Goal: Transaction & Acquisition: Book appointment/travel/reservation

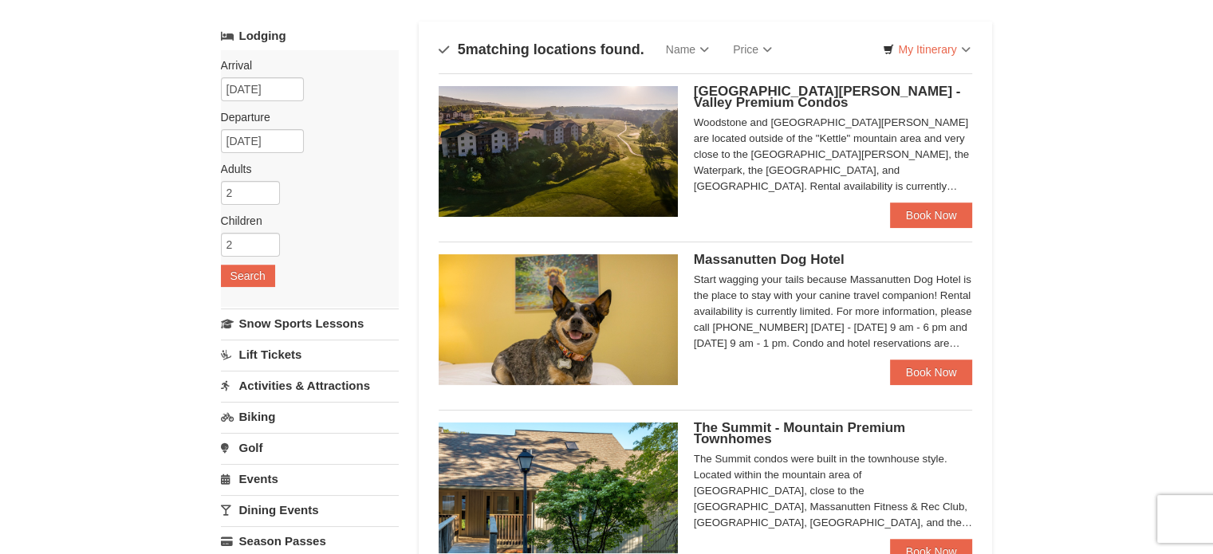
scroll to position [80, 0]
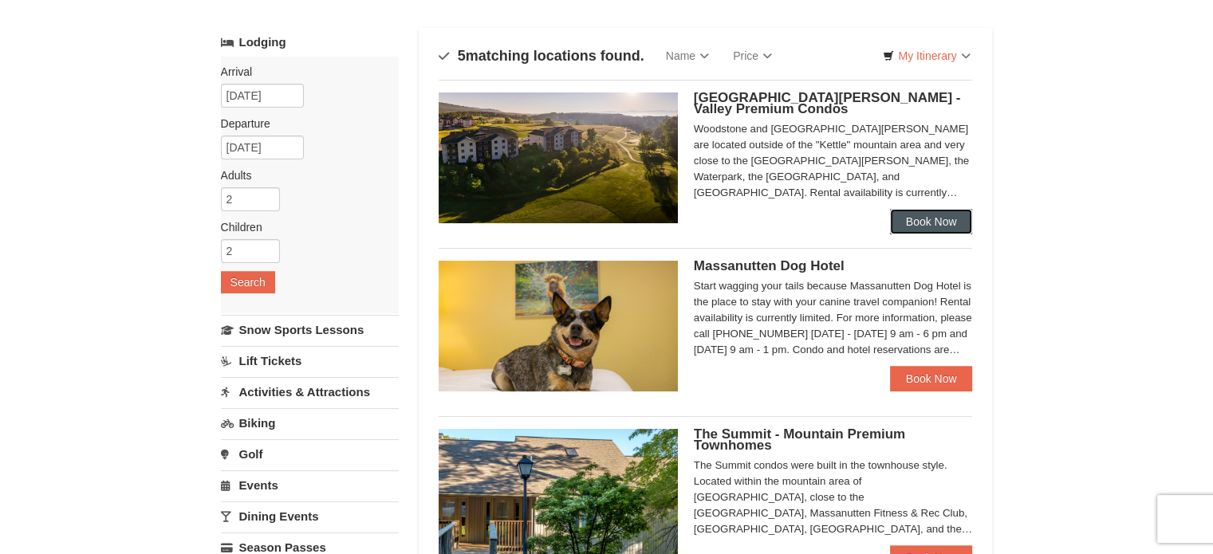
click at [929, 210] on link "Book Now" at bounding box center [931, 222] width 83 height 26
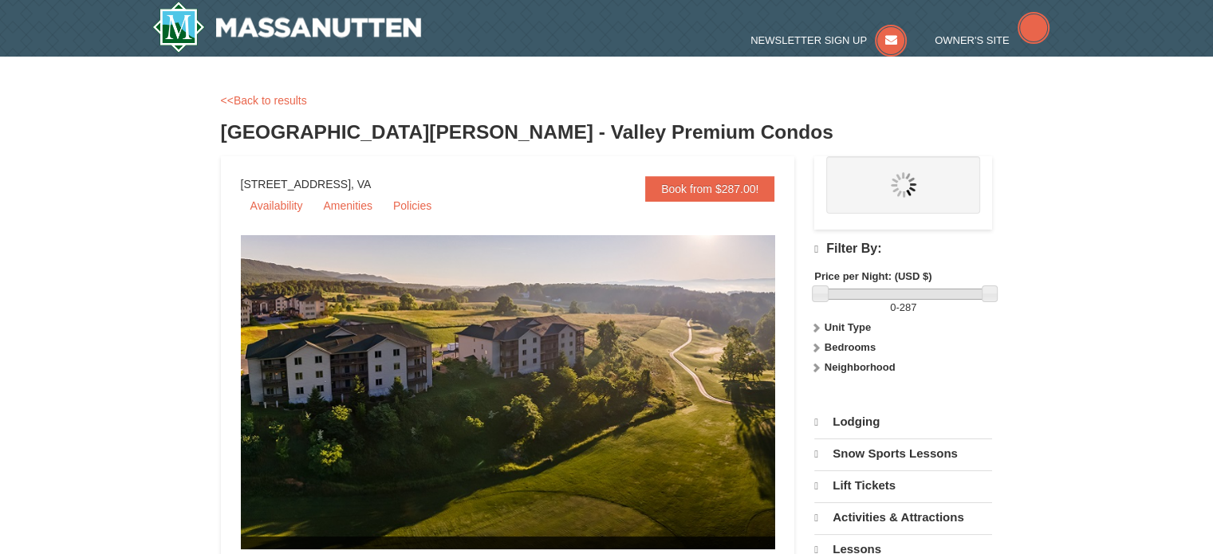
select select "9"
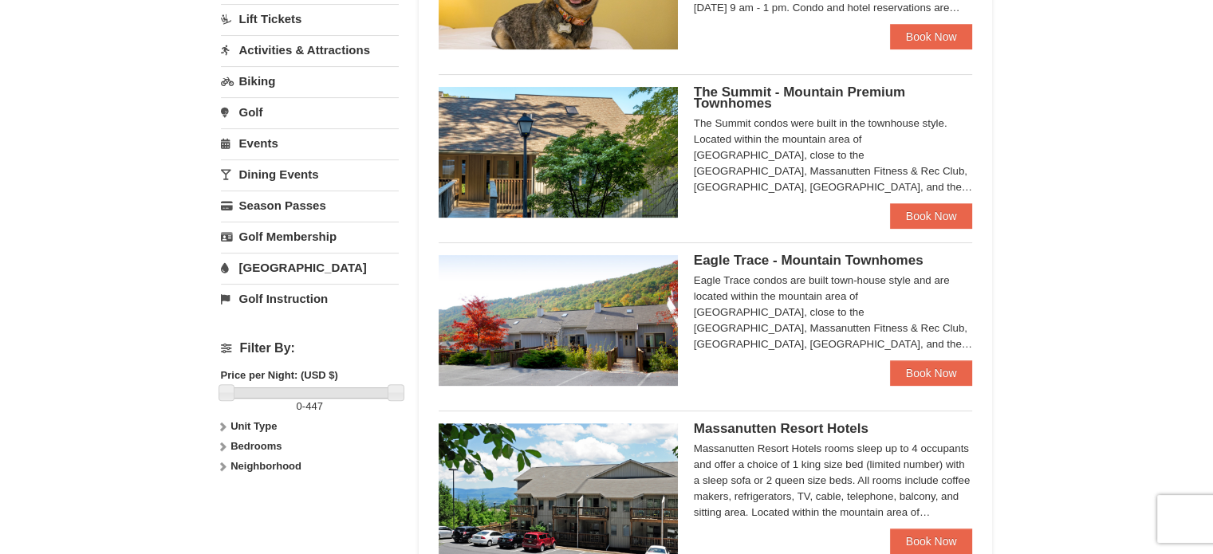
scroll to position [227, 0]
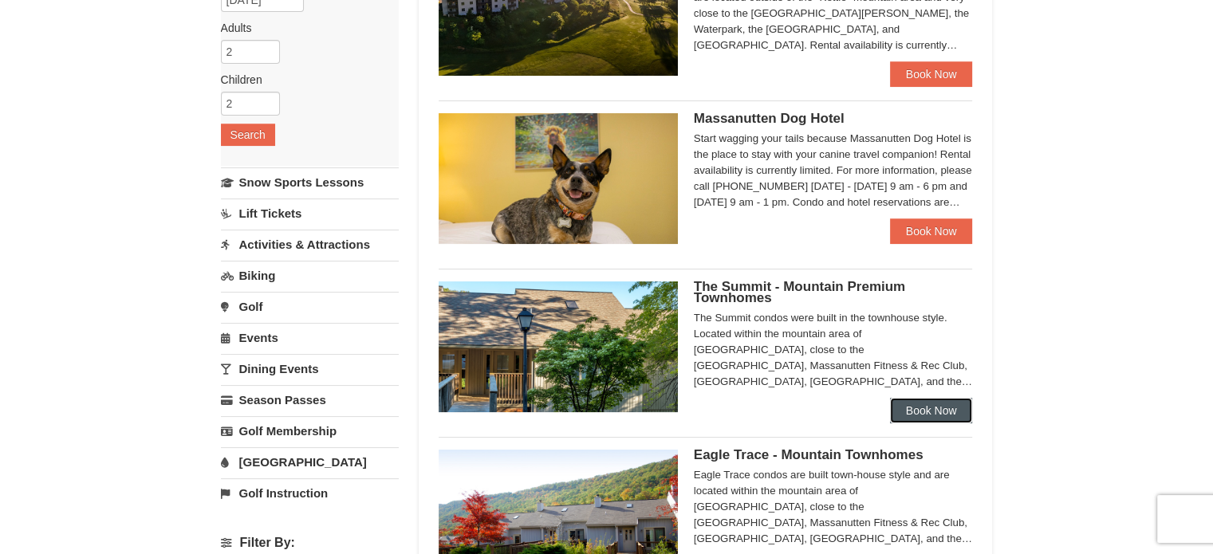
click at [928, 406] on link "Book Now" at bounding box center [931, 411] width 83 height 26
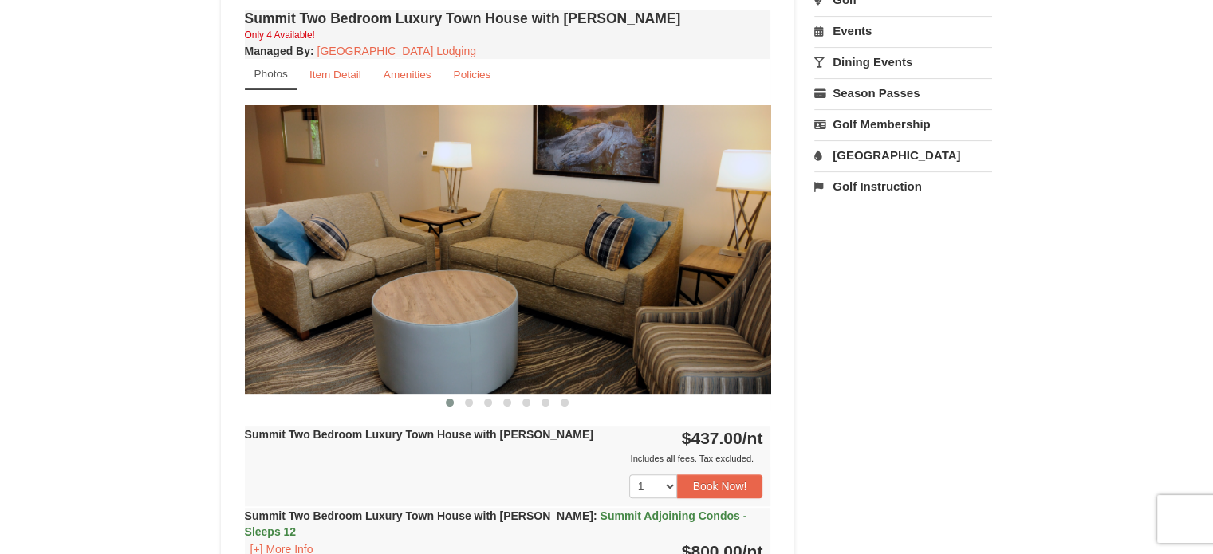
scroll to position [479, 0]
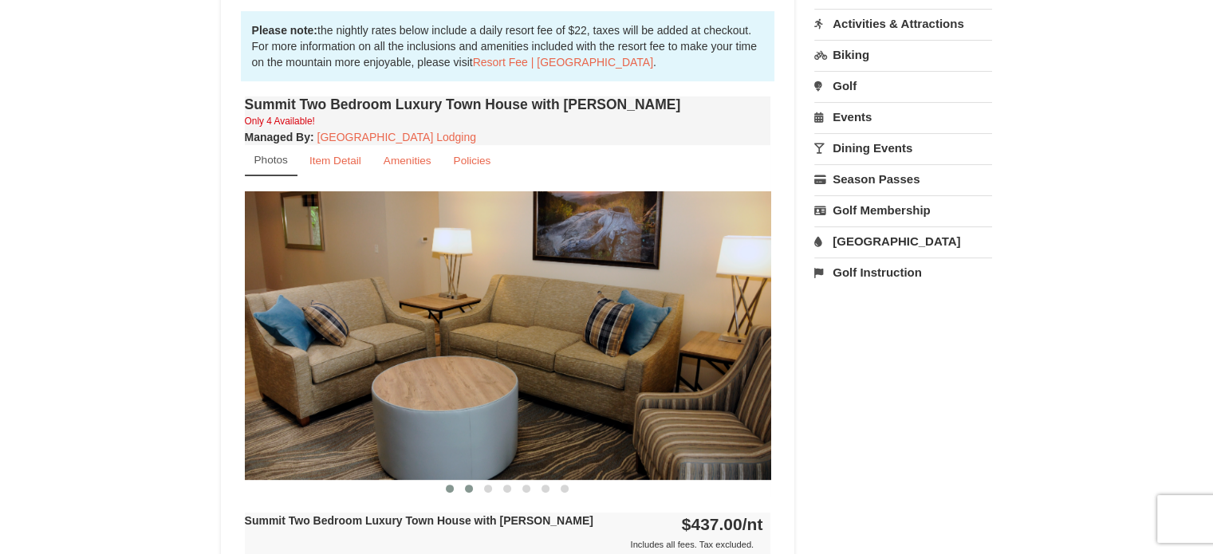
click at [471, 487] on span at bounding box center [469, 489] width 8 height 8
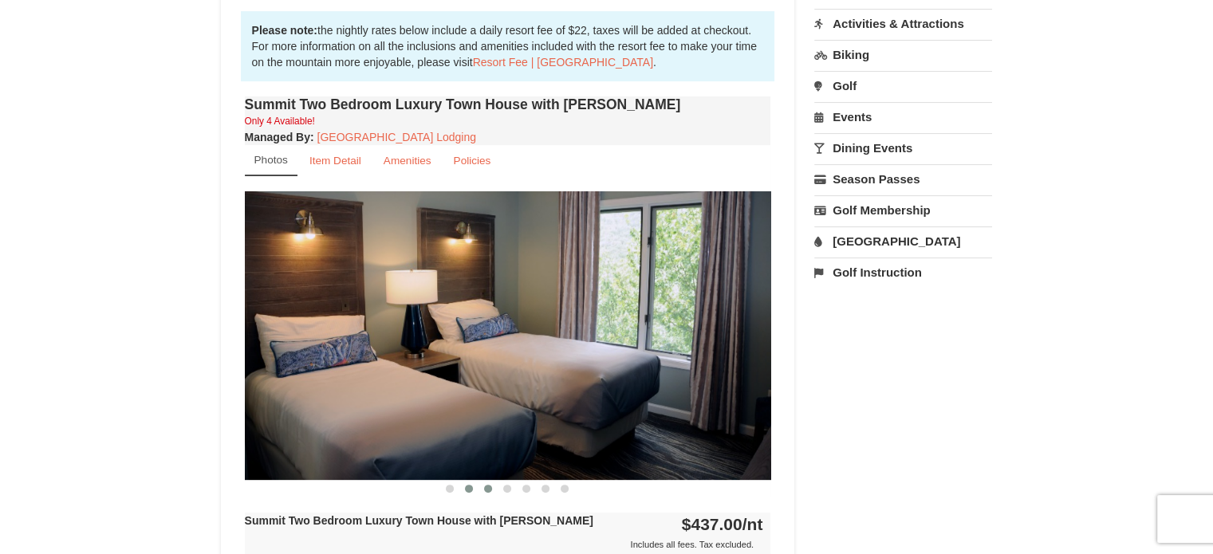
click at [490, 485] on span at bounding box center [488, 489] width 8 height 8
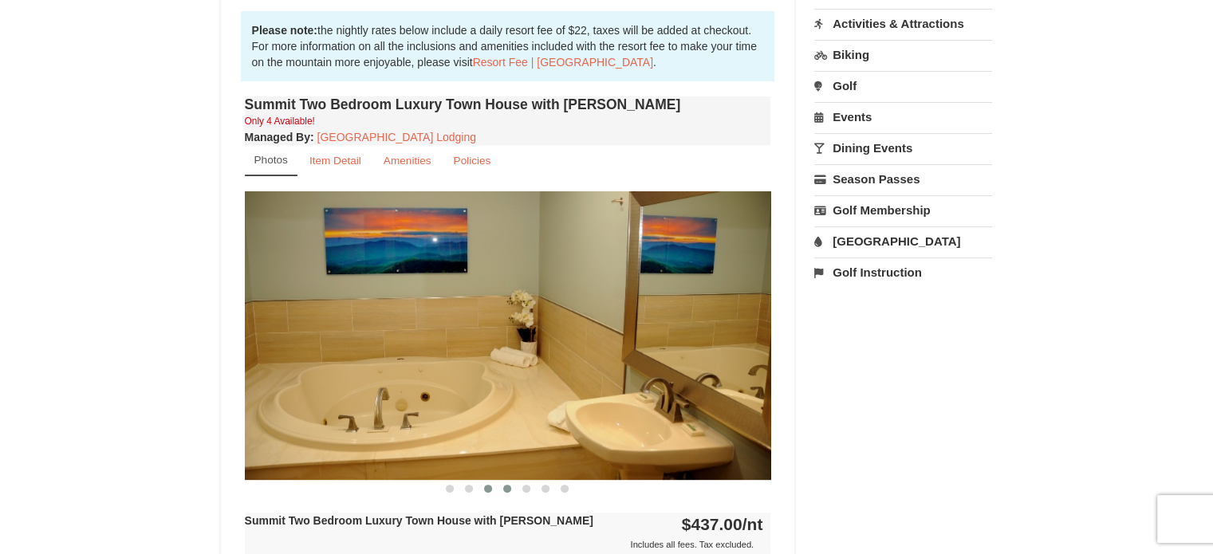
click at [512, 490] on button at bounding box center [507, 489] width 19 height 16
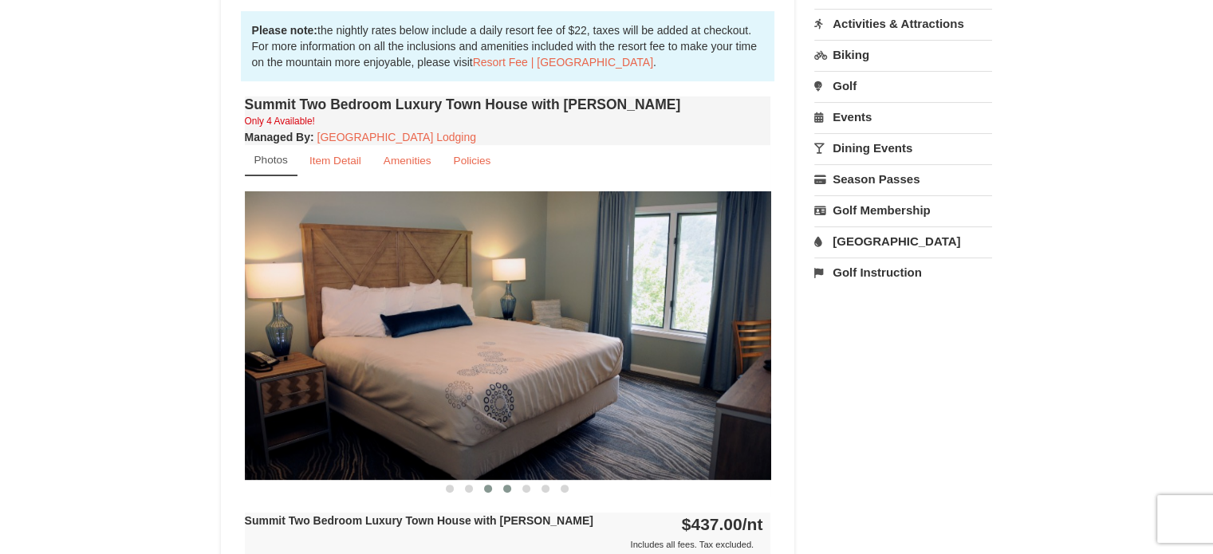
click at [490, 490] on span at bounding box center [488, 489] width 8 height 8
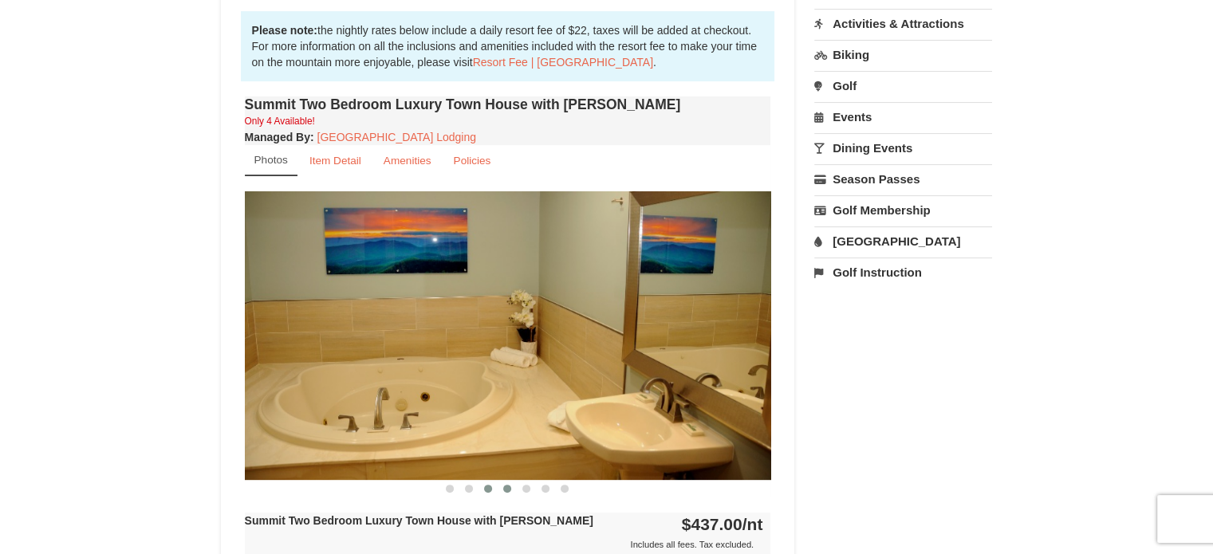
click at [511, 486] on button at bounding box center [507, 489] width 19 height 16
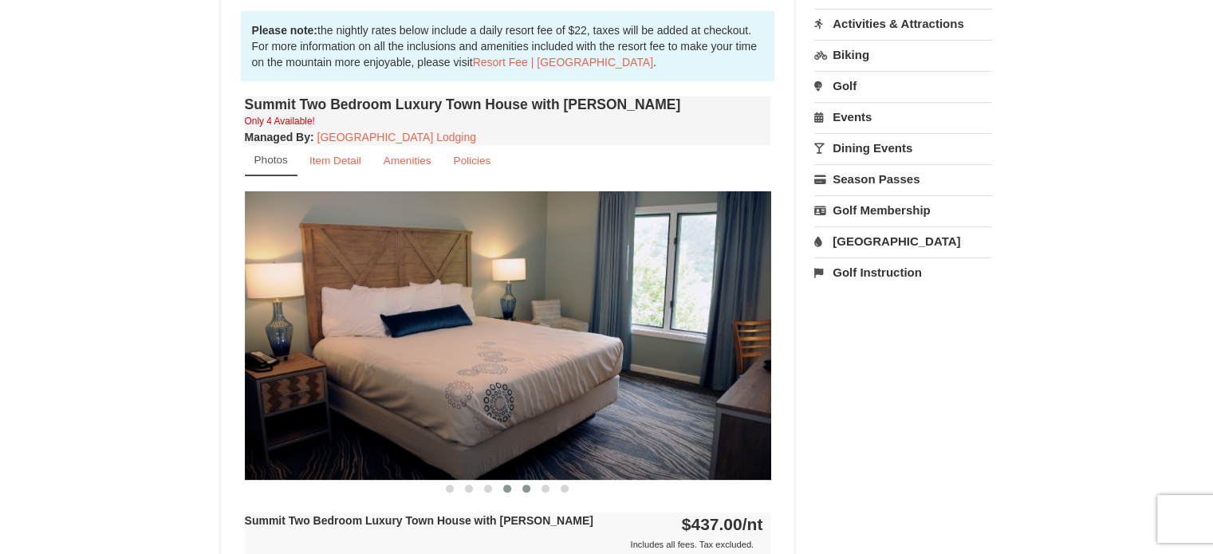
click at [526, 490] on span at bounding box center [526, 489] width 8 height 8
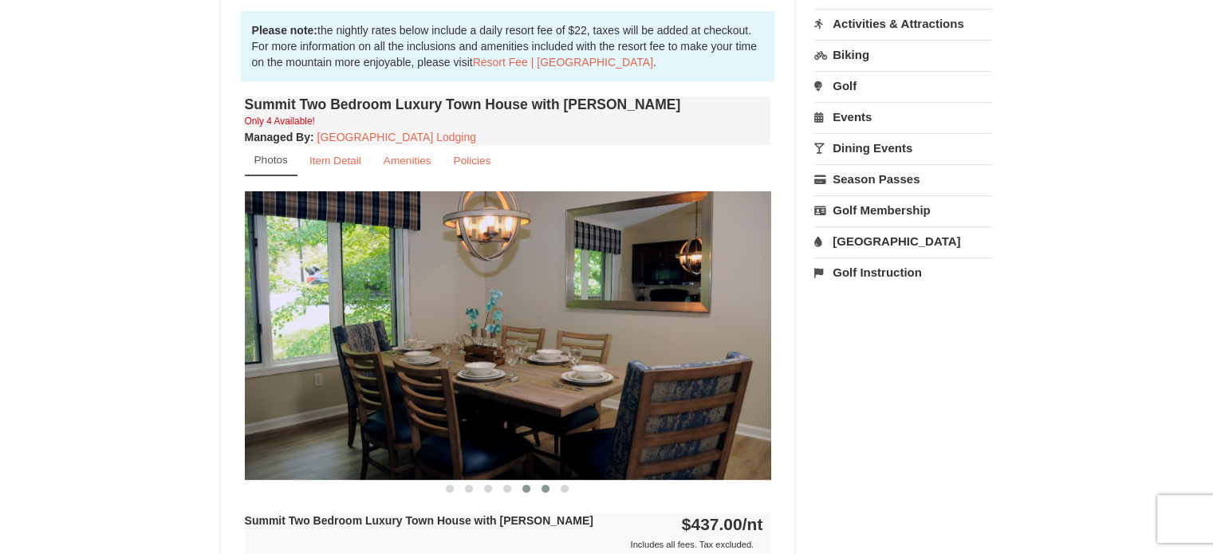
click at [549, 490] on button at bounding box center [545, 489] width 19 height 16
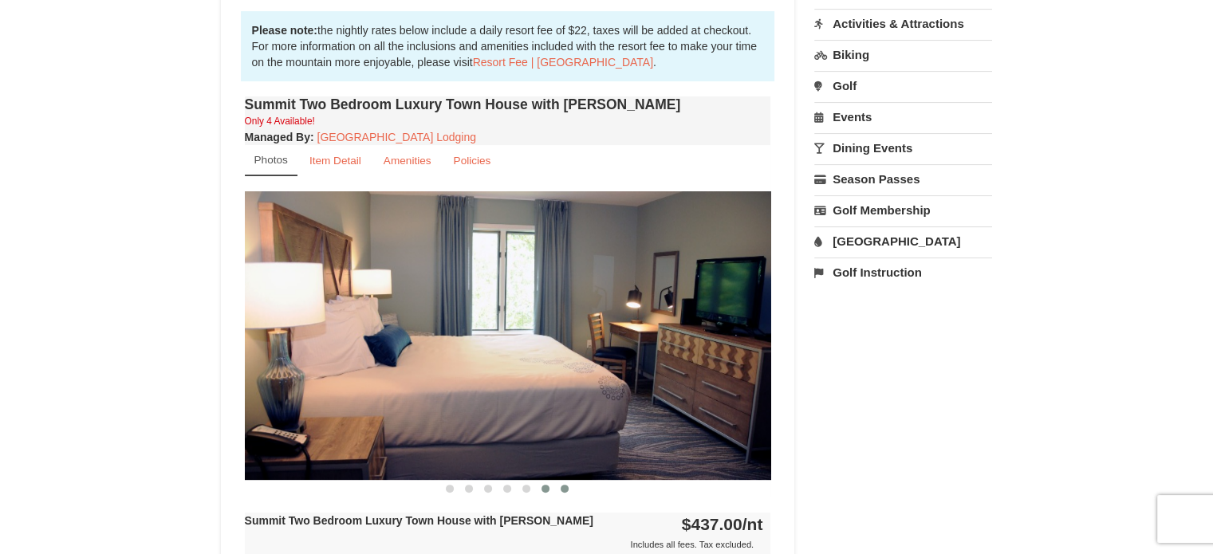
click at [573, 490] on button at bounding box center [564, 489] width 19 height 16
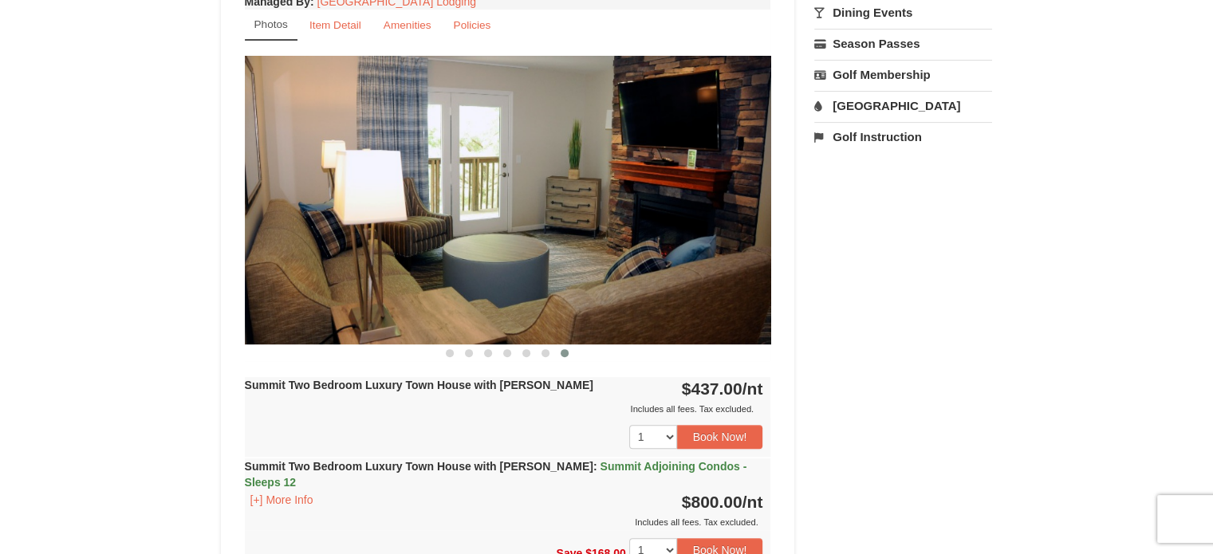
scroll to position [798, 0]
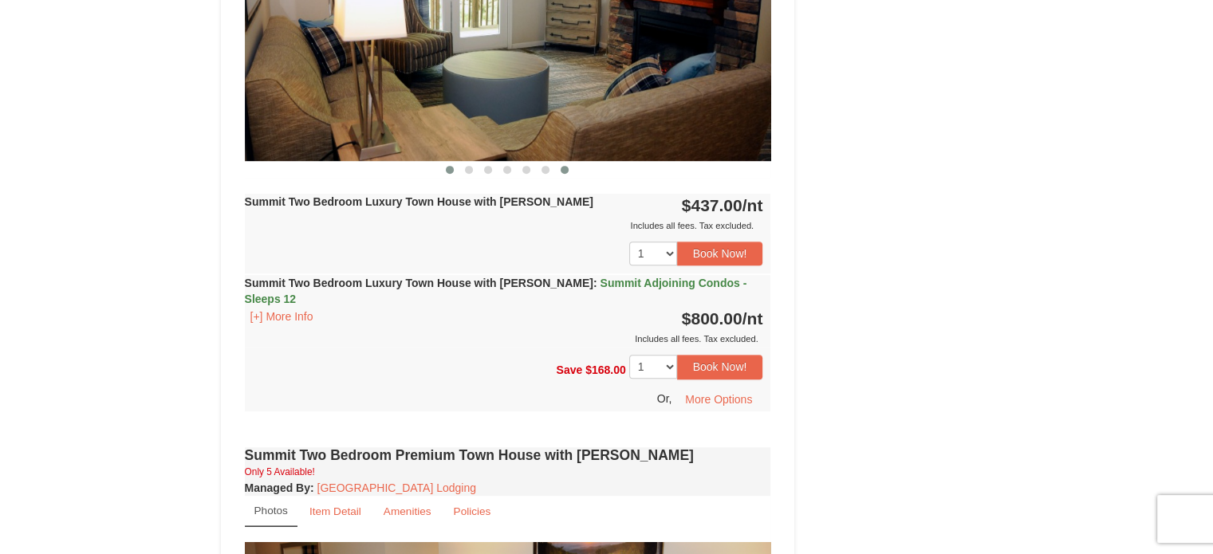
click at [451, 169] on span at bounding box center [450, 170] width 8 height 8
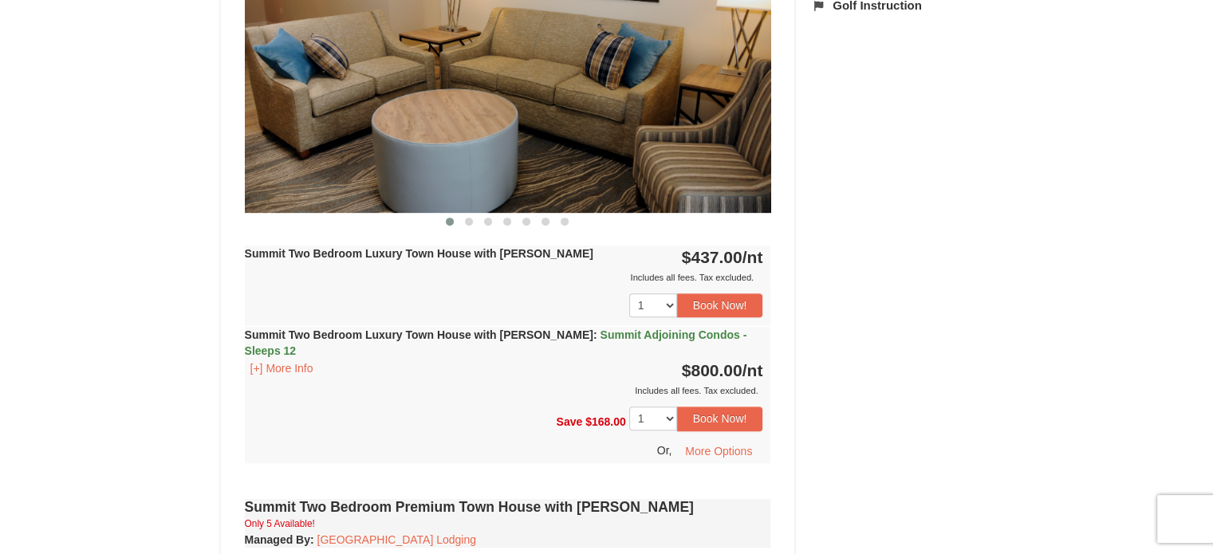
scroll to position [718, 0]
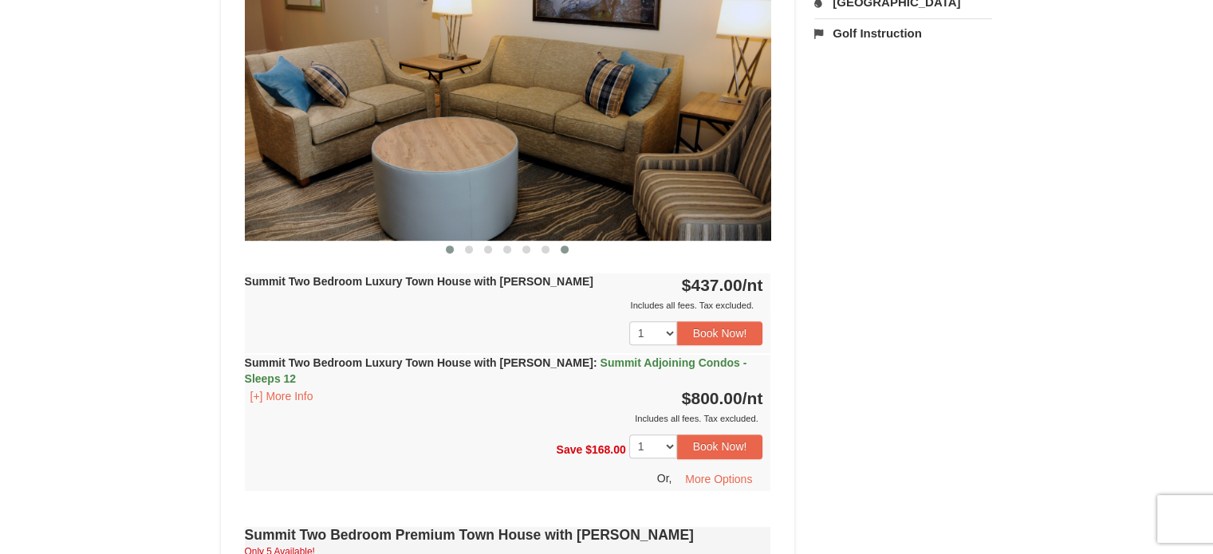
click at [565, 250] on span at bounding box center [565, 250] width 8 height 8
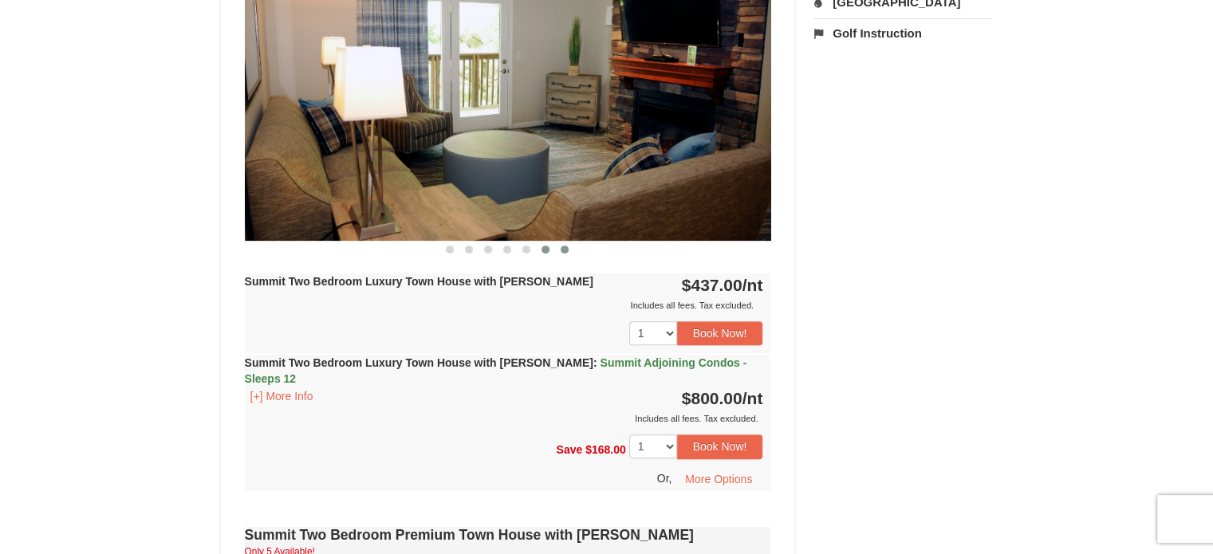
click at [549, 250] on button at bounding box center [545, 250] width 19 height 16
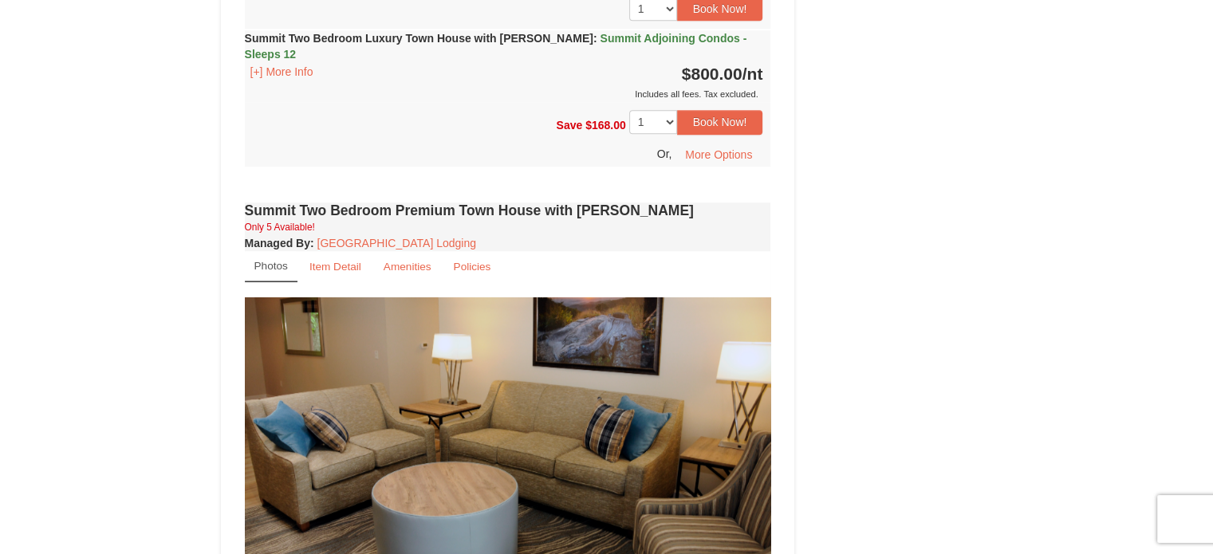
scroll to position [1276, 0]
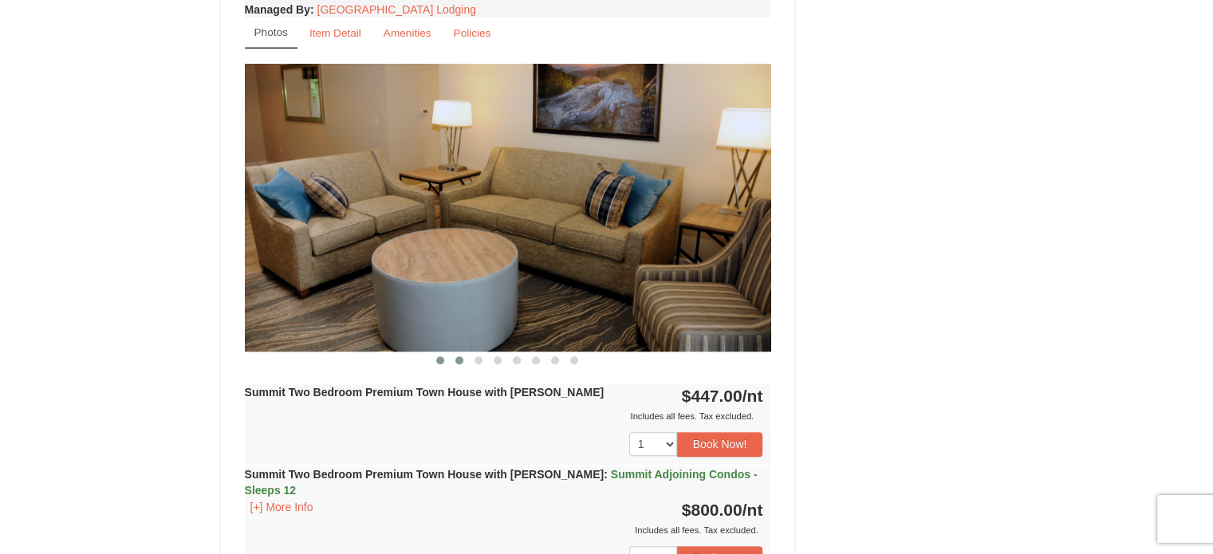
click at [461, 356] on span at bounding box center [459, 360] width 8 height 8
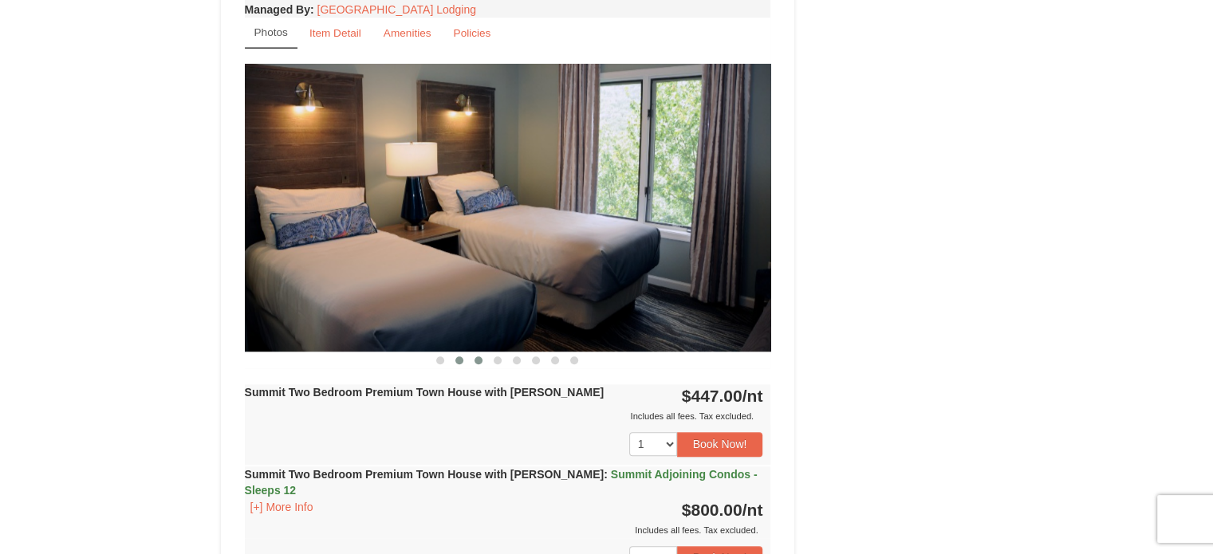
click at [479, 356] on span at bounding box center [479, 360] width 8 height 8
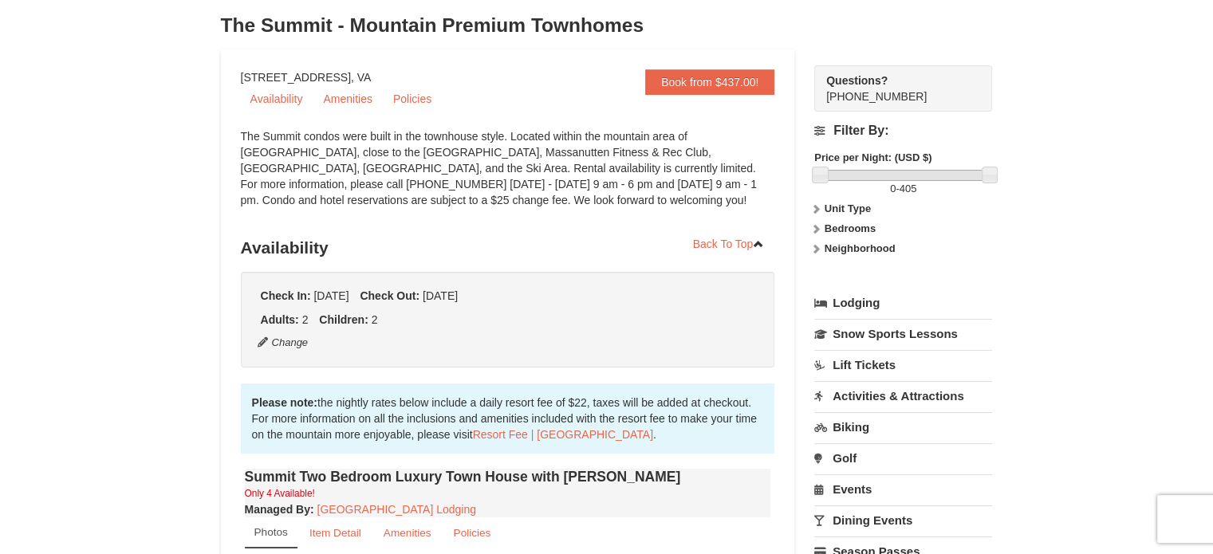
scroll to position [0, 0]
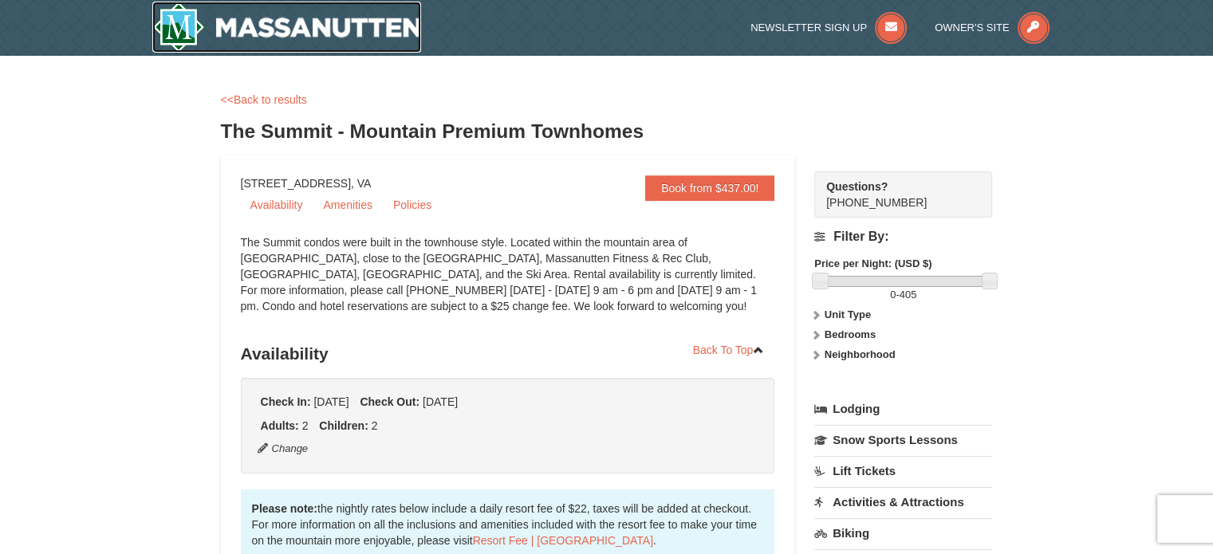
click at [392, 42] on img at bounding box center [287, 27] width 270 height 51
